Goal: Transaction & Acquisition: Purchase product/service

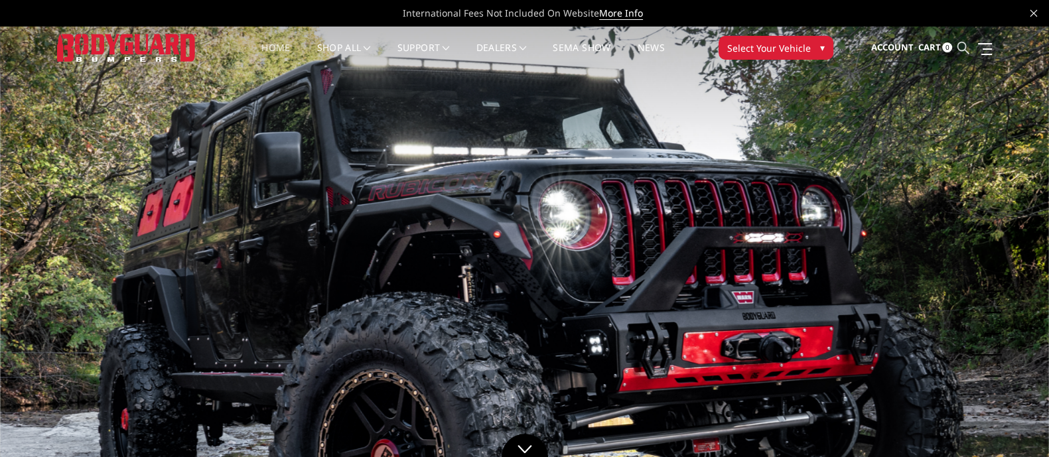
click at [966, 44] on ul "Account Sign in Register Cart 0 Search Search" at bounding box center [931, 48] width 121 height 42
click at [964, 52] on icon at bounding box center [963, 48] width 12 height 12
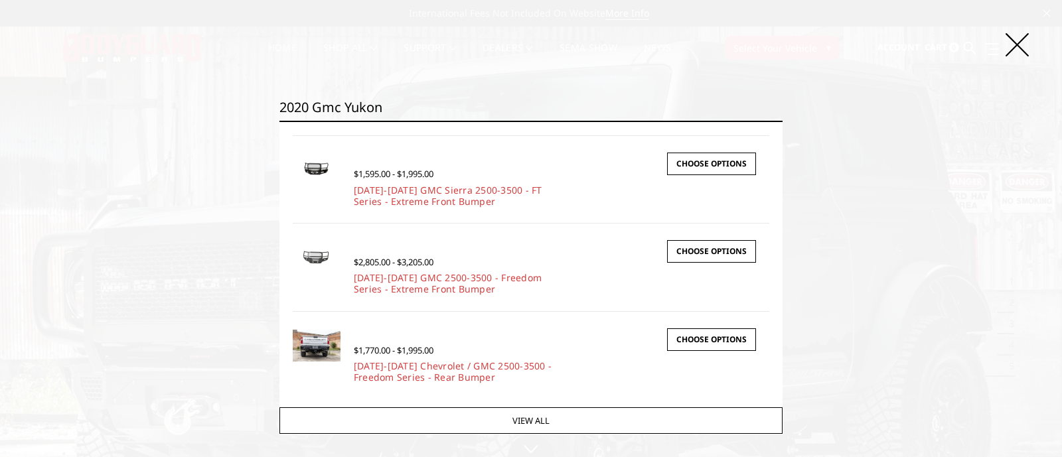
scroll to position [174, 0]
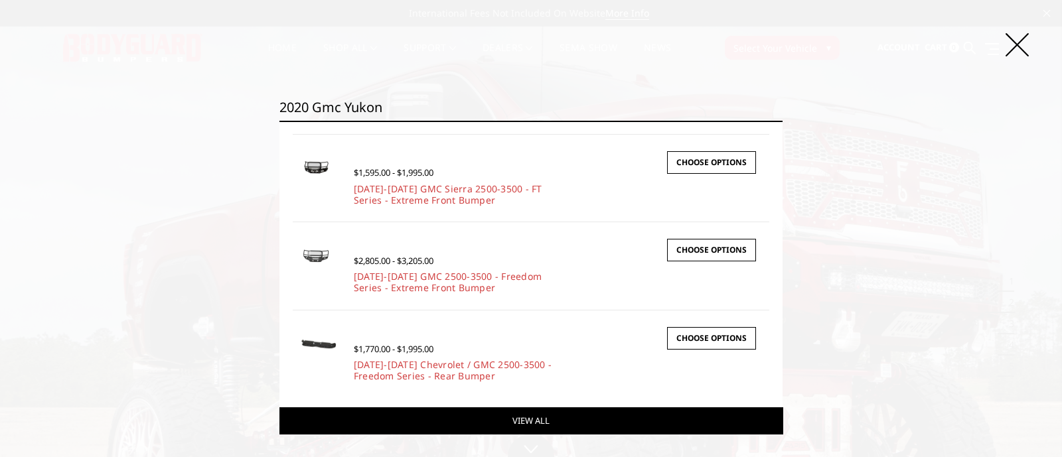
type input "2020 gmc yukon"
click at [596, 419] on link "View All" at bounding box center [530, 421] width 503 height 27
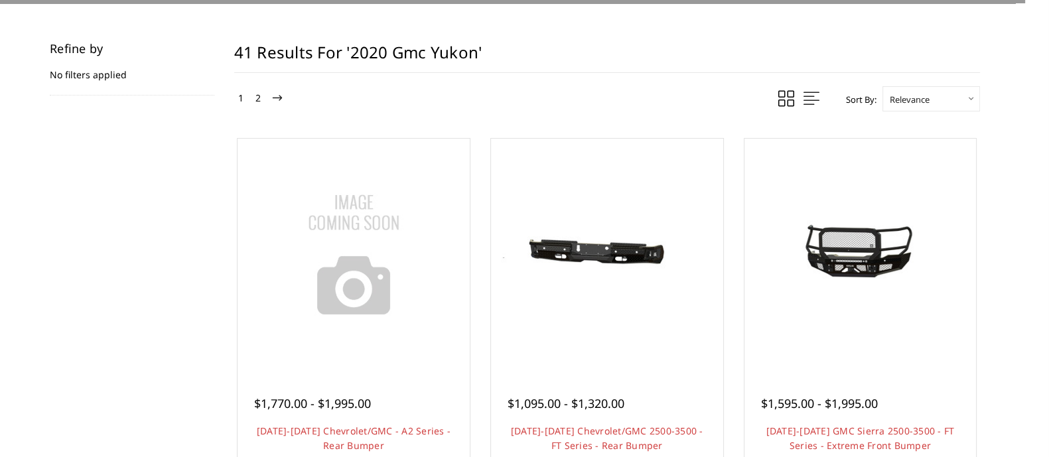
scroll to position [249, 0]
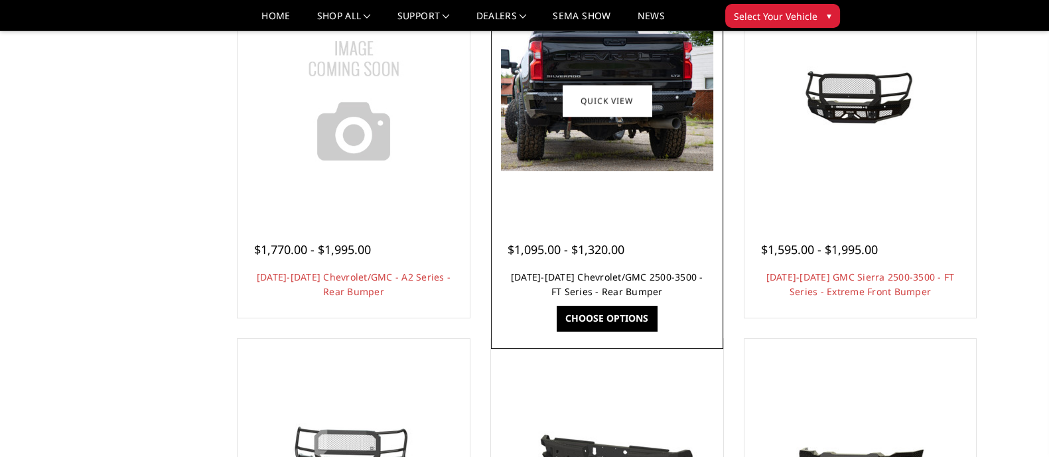
click at [561, 281] on link "[DATE]-[DATE] Chevrolet/GMC 2500-3500 - FT Series - Rear Bumper" at bounding box center [607, 284] width 192 height 27
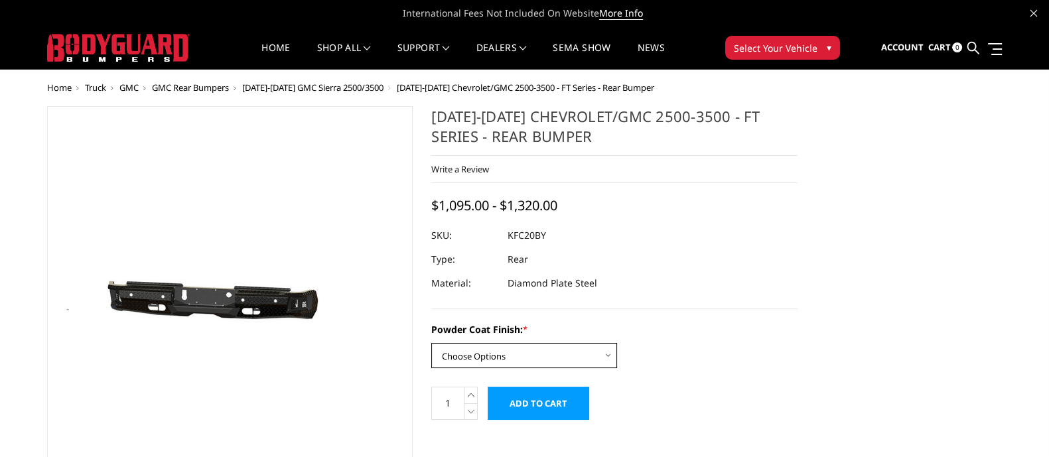
click at [569, 356] on select "Choose Options Bare Metal Gloss Black Powder Coat Textured Black Powder Coat" at bounding box center [524, 355] width 186 height 25
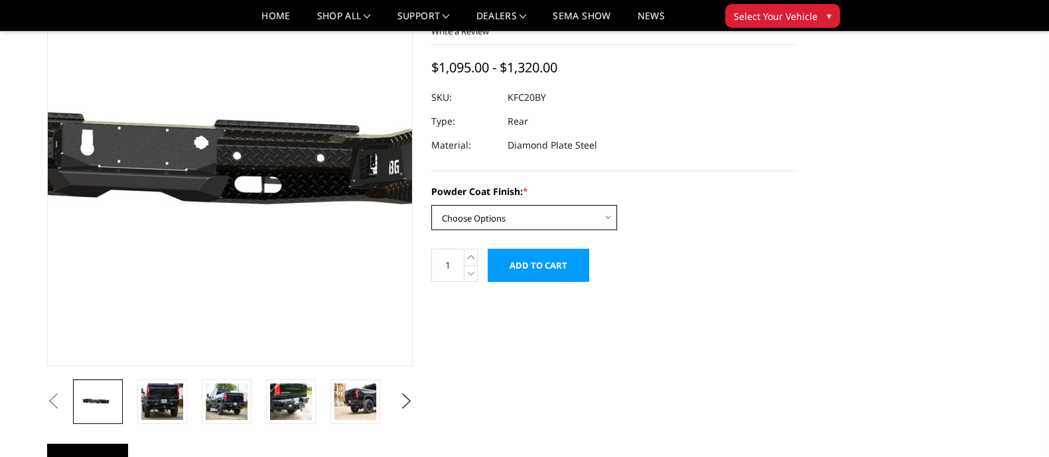
scroll to position [82, 0]
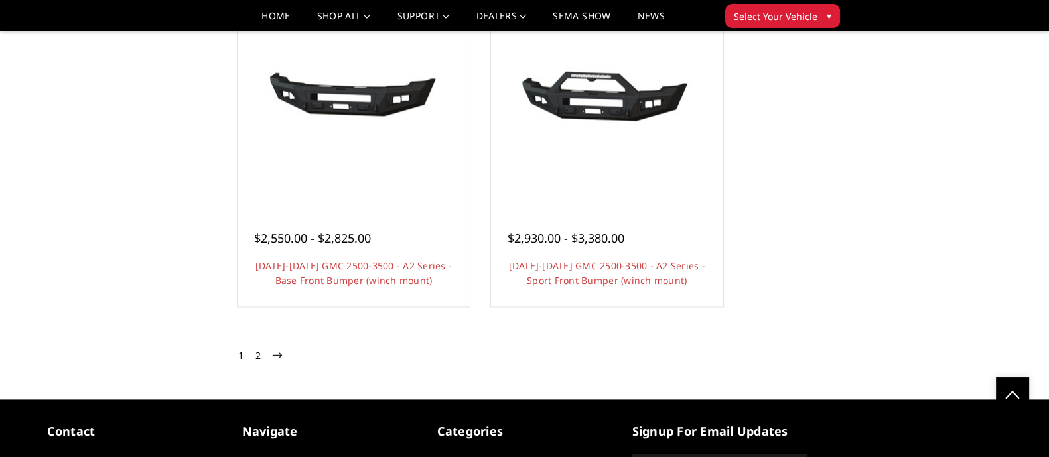
scroll to position [2488, 0]
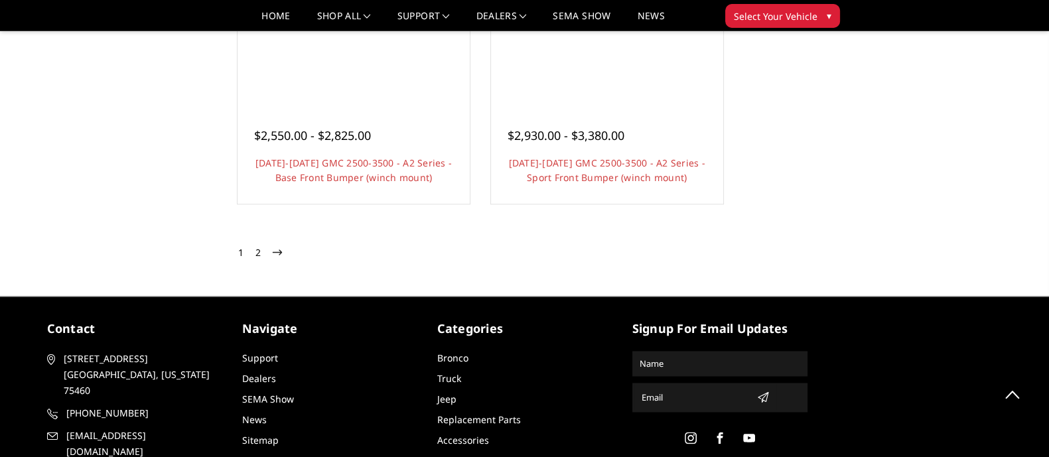
click at [256, 254] on link "2" at bounding box center [258, 253] width 12 height 16
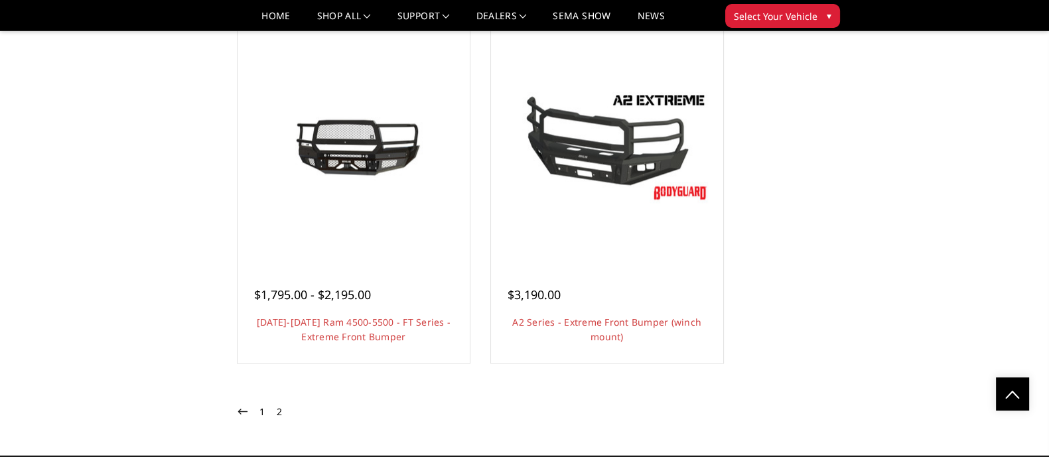
scroll to position [2239, 0]
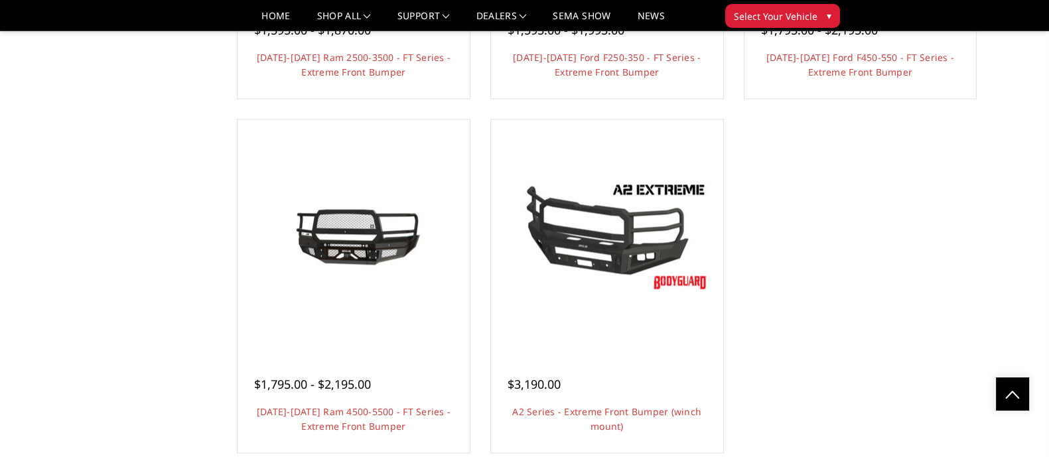
click at [793, 13] on span "Select Your Vehicle" at bounding box center [776, 16] width 84 height 14
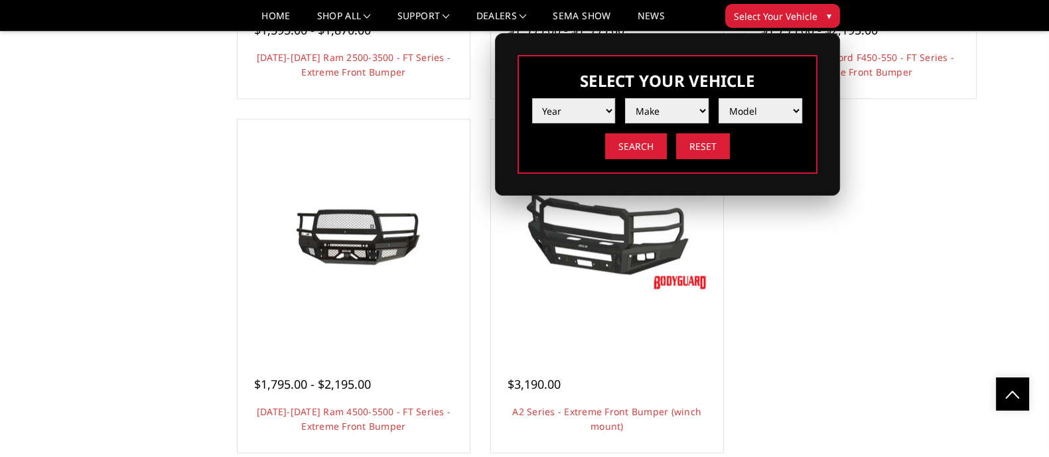
click at [597, 101] on select "Year 2025 2024 2023 2022 2021 2020 2019 2018 2017 2016 2015 2014 2013 2012 2011…" at bounding box center [574, 110] width 84 height 25
select select "yr_2020"
click at [532, 98] on select "Year 2025 2024 2023 2022 2021 2020 2019 2018 2017 2016 2015 2014 2013 2012 2011…" at bounding box center [574, 110] width 84 height 25
click at [681, 110] on select "Make Chevrolet Ford GMC Nissan Ram Toyota" at bounding box center [667, 110] width 84 height 25
select select "mk_gmc"
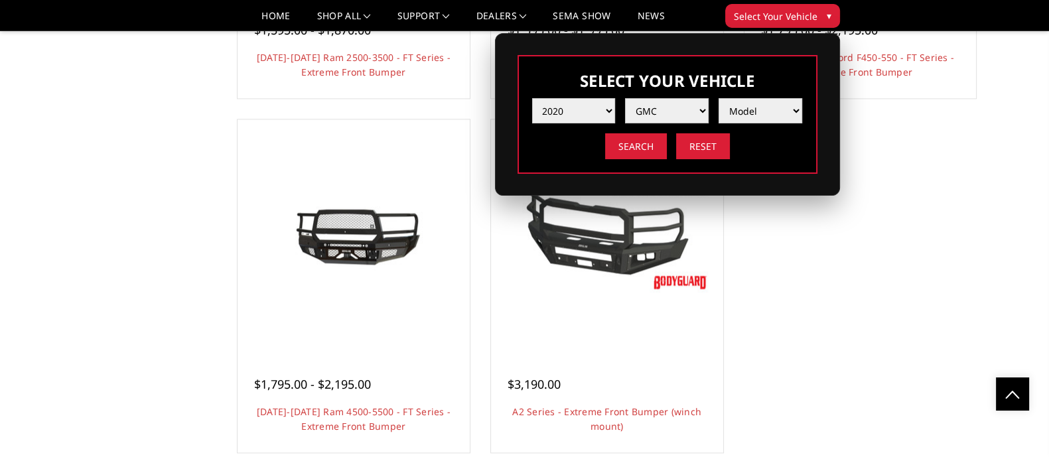
click at [625, 98] on select "Make Chevrolet Ford GMC Nissan Ram Toyota" at bounding box center [667, 110] width 84 height 25
drag, startPoint x: 758, startPoint y: 104, endPoint x: 767, endPoint y: 104, distance: 8.6
click at [758, 104] on select "Model Canyon Sierra 1500 Sierra 2500 / 3500 Yukon 1500" at bounding box center [761, 110] width 84 height 25
select select "md_yukon-1500"
click at [719, 98] on select "Model Canyon Sierra 1500 Sierra 2500 / 3500 Yukon 1500" at bounding box center [761, 110] width 84 height 25
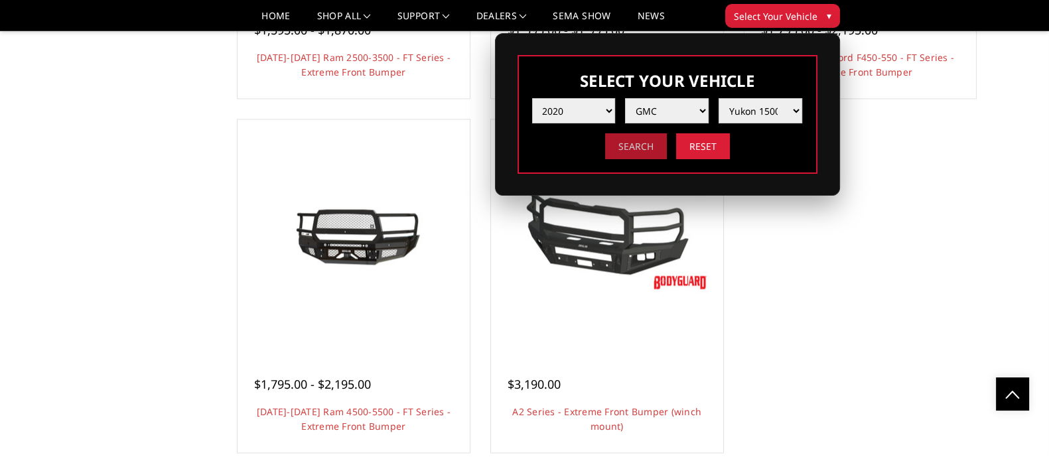
click at [638, 144] on input "Search" at bounding box center [636, 146] width 62 height 26
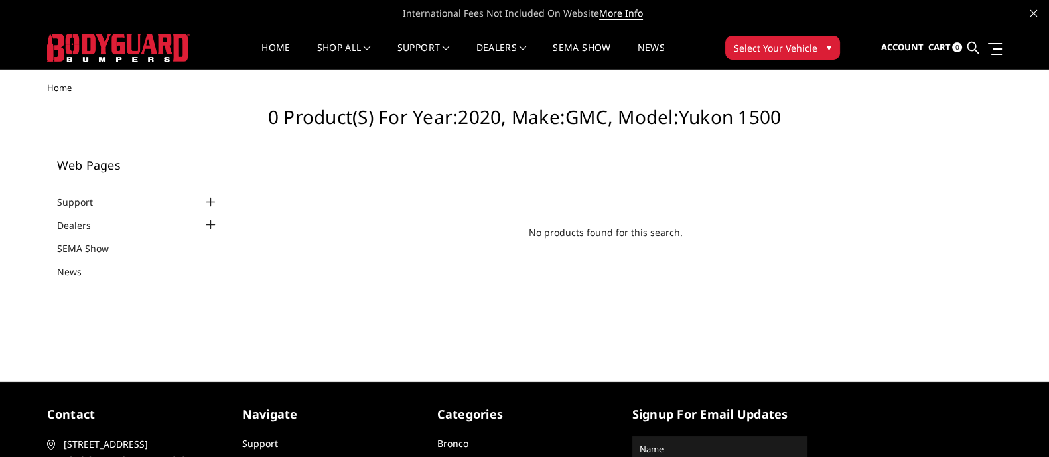
drag, startPoint x: 1033, startPoint y: 194, endPoint x: 1021, endPoint y: 153, distance: 42.9
click at [1033, 194] on div "Home 0 Product(s) for Year:2020, Make:GMC, Model:Yukon 1500 Web Pages Support F…" at bounding box center [524, 215] width 1049 height 265
